Goal: Navigation & Orientation: Find specific page/section

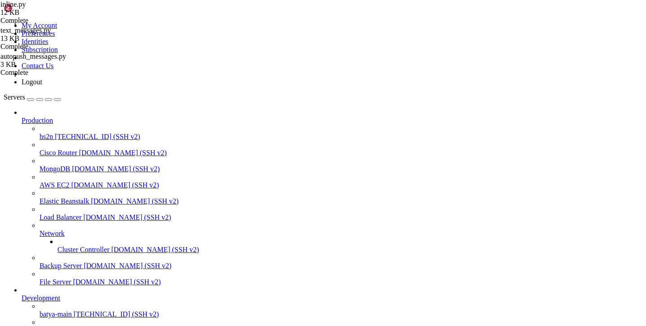
scroll to position [328, 0]
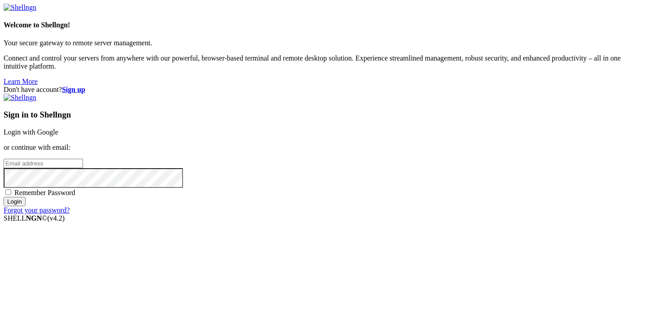
click at [58, 128] on link "Login with Google" at bounding box center [31, 132] width 55 height 8
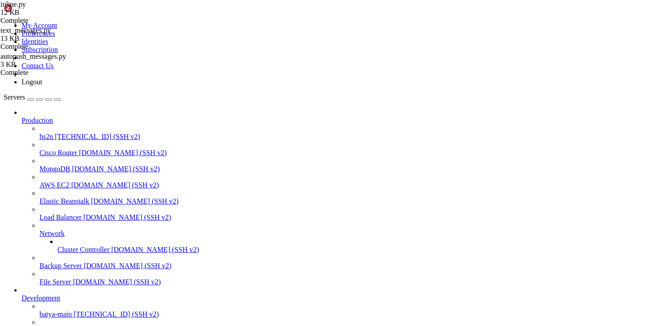
scroll to position [232, 0]
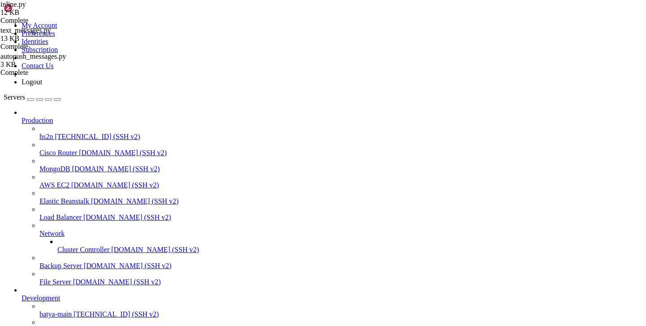
type input "/var/service/batya_vpn_bot"
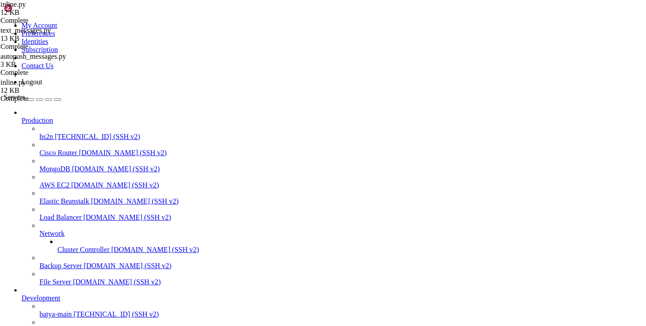
scroll to position [268, 0]
